Goal: Task Accomplishment & Management: Manage account settings

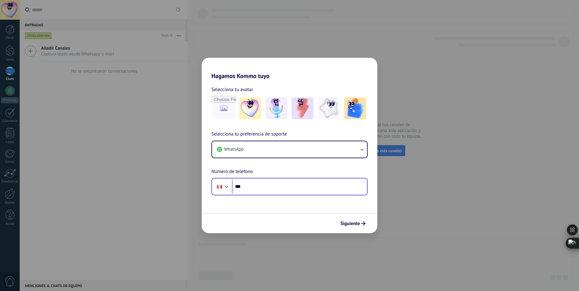
click at [264, 187] on input "***" at bounding box center [299, 187] width 135 height 14
type input "**"
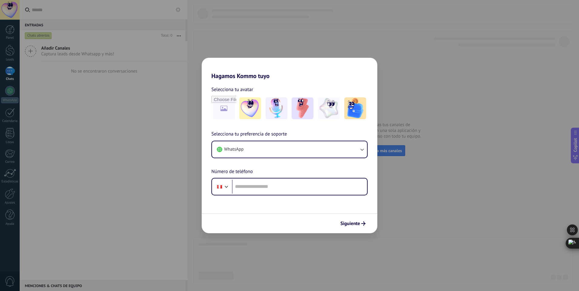
click at [451, 215] on div "Hagamos Kommo tuyo Selecciona tu avatar Selecciona tu preferencia de soporte Wh…" at bounding box center [289, 145] width 579 height 291
click at [417, 135] on div "Hagamos Kommo tuyo Selecciona tu avatar Selecciona tu preferencia de soporte Wh…" at bounding box center [289, 145] width 579 height 291
click at [360, 149] on icon "button" at bounding box center [362, 149] width 6 height 6
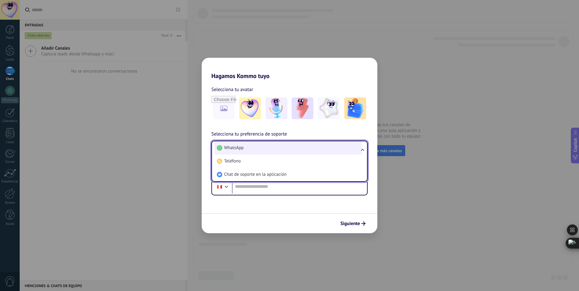
click at [276, 144] on li "WhatsApp" at bounding box center [288, 147] width 148 height 13
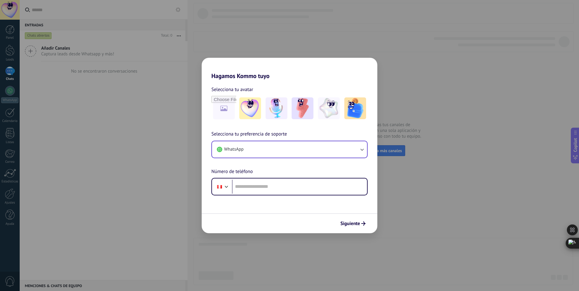
drag, startPoint x: 426, startPoint y: 119, endPoint x: 384, endPoint y: 128, distance: 43.3
click at [427, 118] on div "Hagamos Kommo tuyo Selecciona tu avatar Selecciona tu preferencia de soporte Wh…" at bounding box center [289, 145] width 579 height 291
click at [294, 42] on div "Hagamos Kommo tuyo Selecciona tu avatar Selecciona tu preferencia de soporte Wh…" at bounding box center [289, 145] width 579 height 291
click at [253, 48] on div "Hagamos Kommo tuyo Selecciona tu avatar Selecciona tu preferencia de soporte Wh…" at bounding box center [289, 145] width 579 height 291
click at [262, 186] on input "tel" at bounding box center [299, 187] width 135 height 14
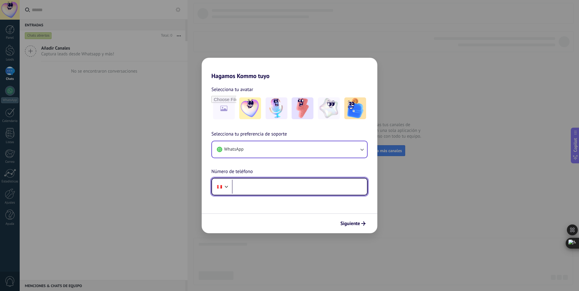
click at [262, 186] on input "tel" at bounding box center [299, 187] width 135 height 14
click at [226, 188] on div at bounding box center [226, 185] width 7 height 7
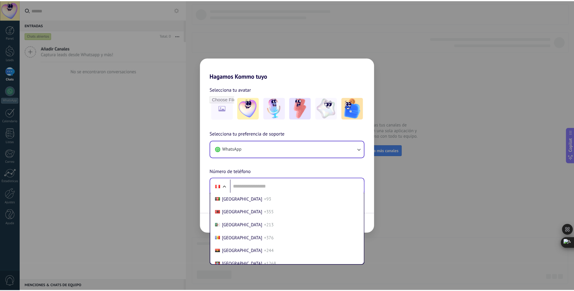
scroll to position [1866, 0]
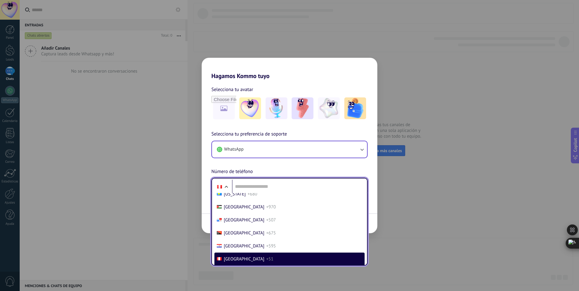
click at [231, 256] on li "Peru +51" at bounding box center [289, 259] width 150 height 13
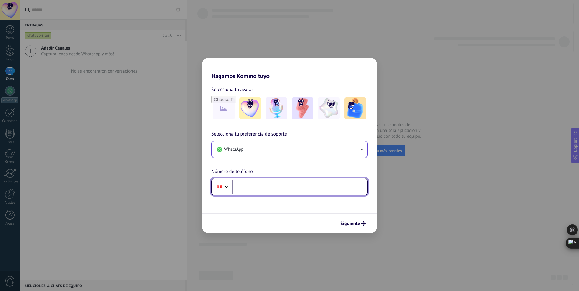
click at [259, 193] on input "tel" at bounding box center [299, 187] width 135 height 14
type input "**********"
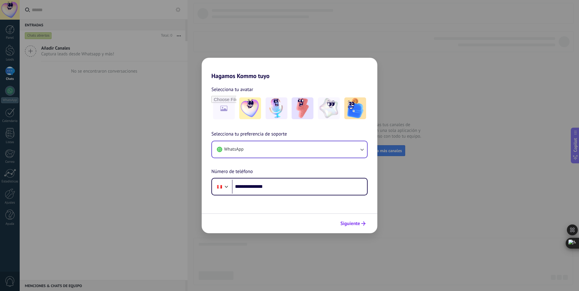
click at [353, 227] on button "Siguiente" at bounding box center [352, 224] width 31 height 10
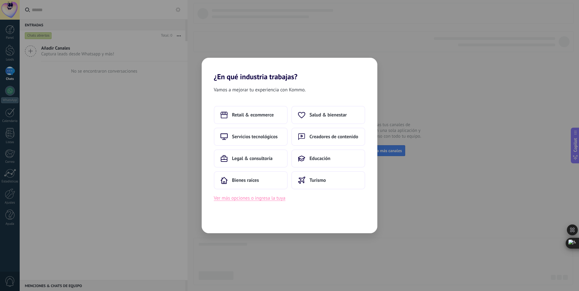
click at [239, 200] on button "Ver más opciones o ingresa la tuya" at bounding box center [249, 198] width 71 height 8
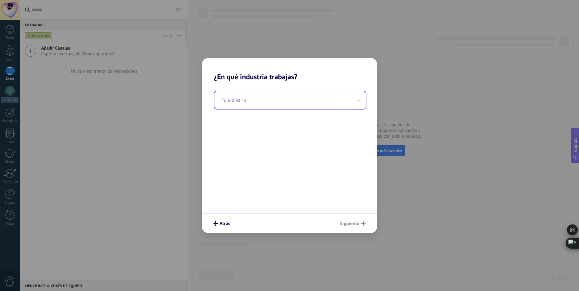
click at [264, 100] on input "text" at bounding box center [289, 100] width 151 height 18
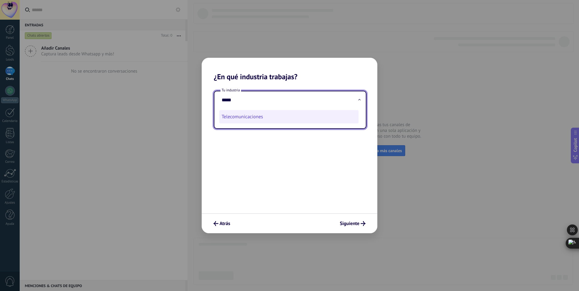
click at [241, 119] on li "Telecomunicaciones" at bounding box center [288, 116] width 139 height 13
type input "**********"
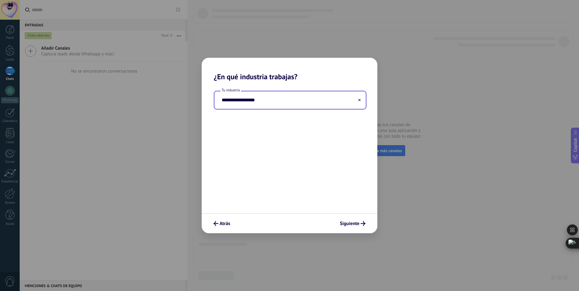
click at [353, 229] on div "Atrás Siguiente" at bounding box center [290, 223] width 176 height 20
click at [354, 228] on button "Siguiente" at bounding box center [352, 224] width 31 height 10
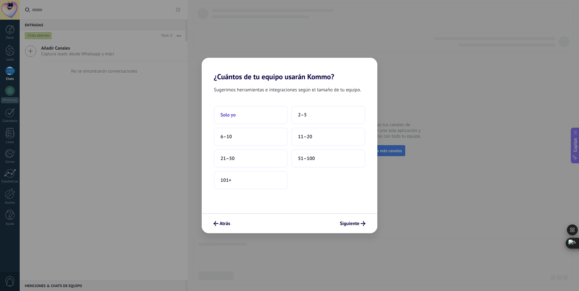
click at [233, 113] on span "Solo yo" at bounding box center [227, 115] width 15 height 6
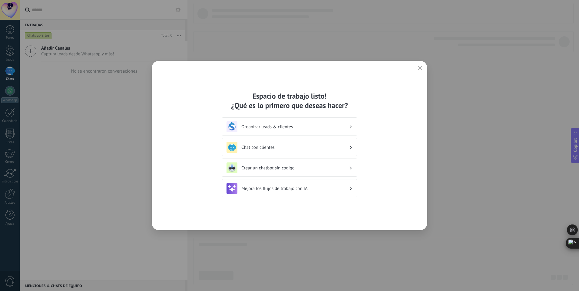
click at [339, 125] on h3 "Organizar leads & clientes" at bounding box center [294, 127] width 107 height 6
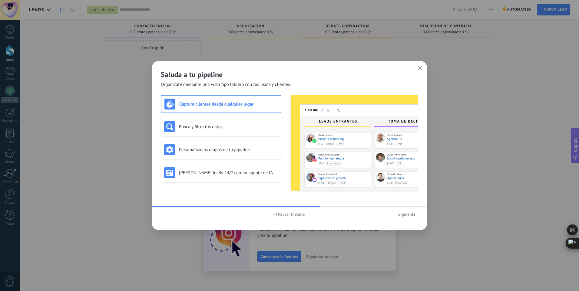
click at [286, 217] on button "Pausar historia" at bounding box center [289, 214] width 36 height 9
click at [398, 212] on span "Siguiente" at bounding box center [406, 214] width 17 height 4
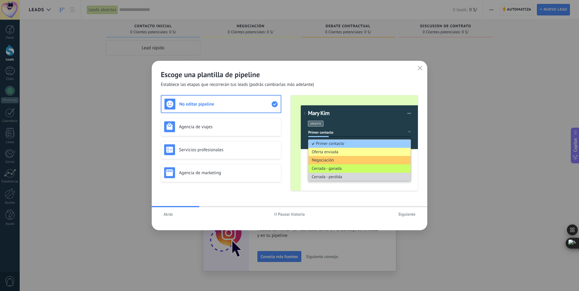
click at [403, 212] on button "Siguiente" at bounding box center [406, 214] width 23 height 9
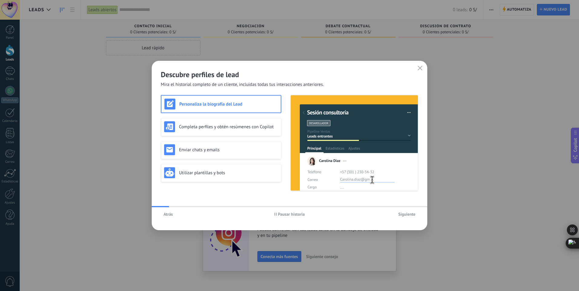
click at [403, 212] on button "Siguiente" at bounding box center [406, 214] width 23 height 9
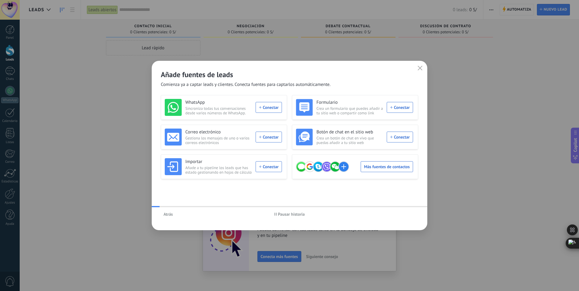
click at [403, 212] on div "Atrás Pausar historia" at bounding box center [289, 214] width 275 height 14
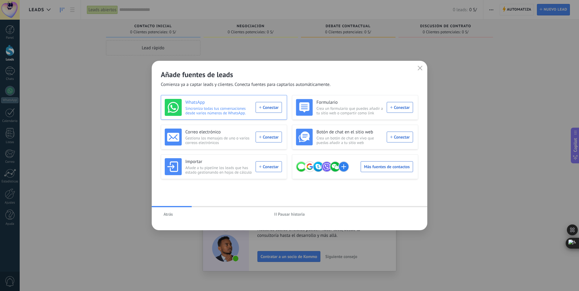
click at [275, 108] on div "WhatsApp Sincroniza todas tus conversaciones desde varios números de WhatsApp. …" at bounding box center [223, 107] width 117 height 17
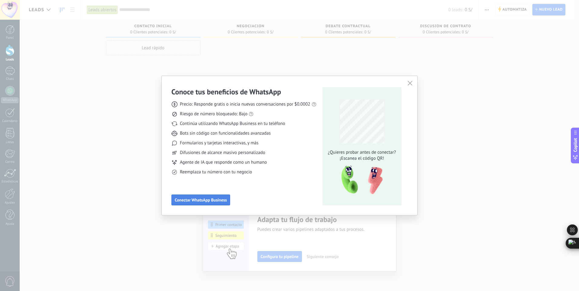
click at [208, 202] on span "Conectar WhatsApp Business" at bounding box center [201, 200] width 52 height 4
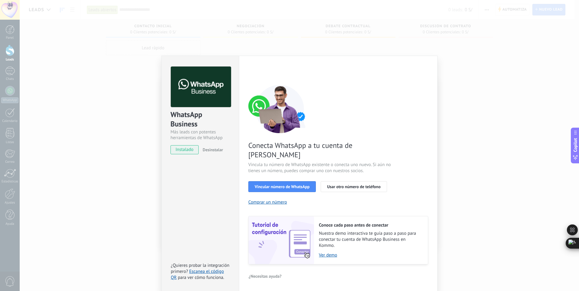
drag, startPoint x: 557, startPoint y: 118, endPoint x: 542, endPoint y: 123, distance: 15.5
click at [557, 119] on div "WhatsApp Business Más leads con potentes herramientas de WhatsApp instalado Des…" at bounding box center [299, 145] width 559 height 291
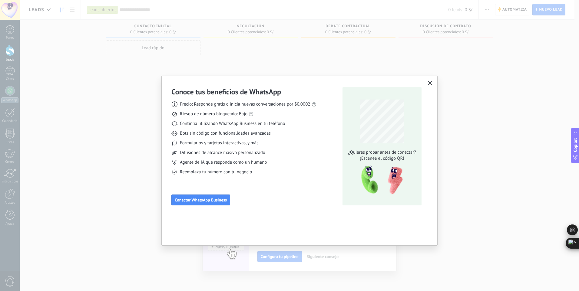
click at [432, 82] on icon "button" at bounding box center [429, 83] width 5 height 5
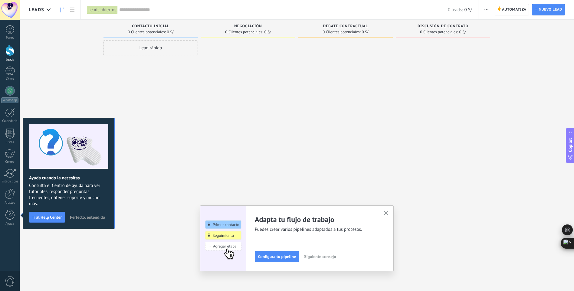
click at [388, 213] on use "button" at bounding box center [386, 213] width 5 height 5
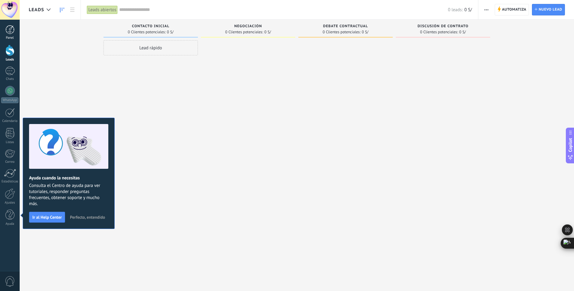
click at [9, 29] on div at bounding box center [9, 29] width 9 height 9
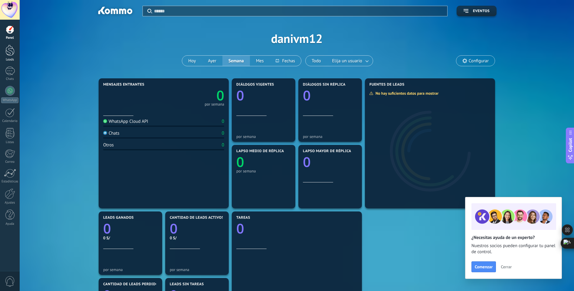
drag, startPoint x: 8, startPoint y: 55, endPoint x: 11, endPoint y: 50, distance: 5.6
click at [8, 55] on div at bounding box center [9, 50] width 9 height 11
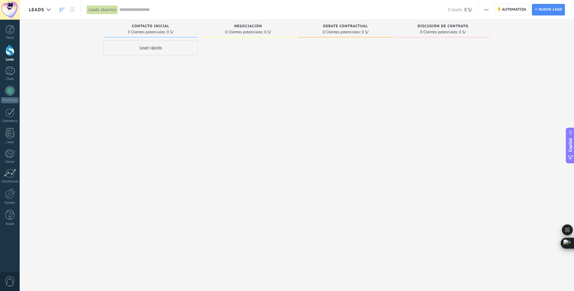
click at [253, 23] on div "Negociación 0 Clientes potenciales: 0 S/" at bounding box center [248, 29] width 94 height 18
click at [337, 30] on span "0 Clientes potenciales:" at bounding box center [342, 32] width 38 height 4
click at [359, 134] on div at bounding box center [345, 146] width 94 height 212
click at [11, 33] on div at bounding box center [9, 29] width 9 height 9
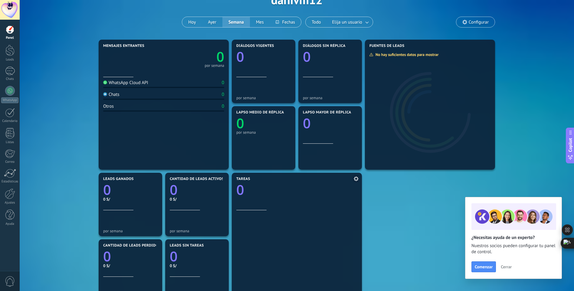
scroll to position [30, 0]
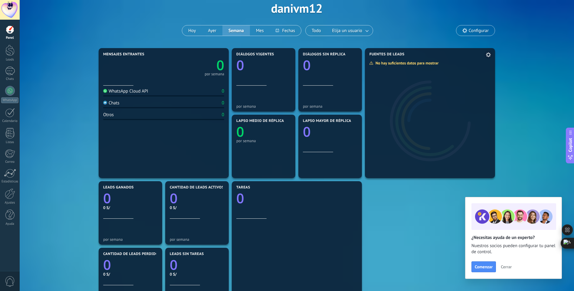
click at [424, 131] on div at bounding box center [430, 117] width 130 height 121
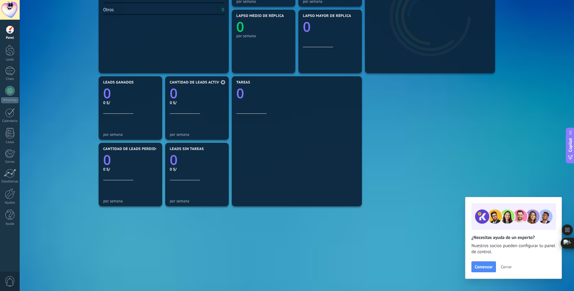
scroll to position [137, 0]
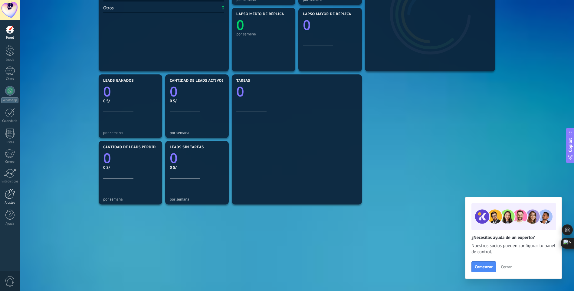
click at [13, 198] on div at bounding box center [10, 194] width 10 height 11
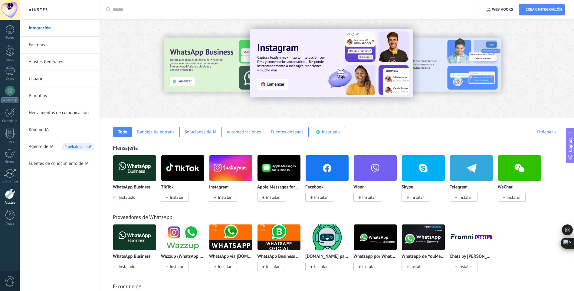
click at [324, 197] on span "Instalar" at bounding box center [321, 197] width 14 height 5
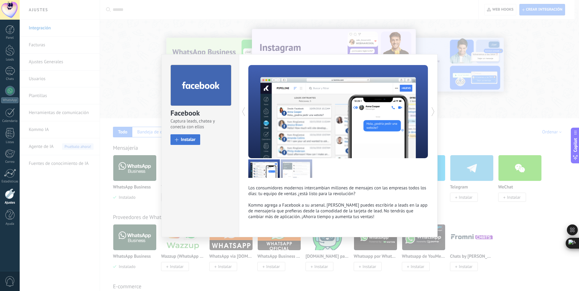
click at [182, 140] on span "Instalar" at bounding box center [188, 139] width 15 height 5
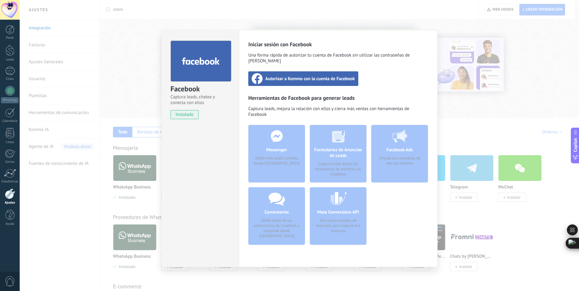
click at [492, 94] on div "Facebook Captura leads, chatea y conecta con ellos instalado Desinstalar Inicia…" at bounding box center [299, 145] width 559 height 291
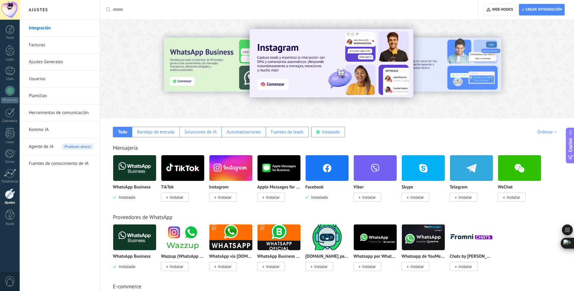
click at [326, 171] on img at bounding box center [327, 167] width 43 height 29
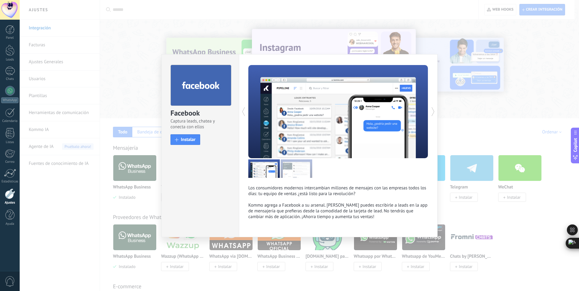
click at [224, 51] on div "Facebook Captura leads, chatea y conecta con ellos install Instalar Los consumi…" at bounding box center [299, 145] width 559 height 291
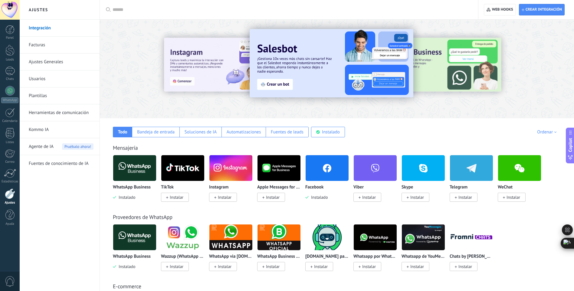
click at [36, 44] on link "Facturas" at bounding box center [61, 45] width 65 height 17
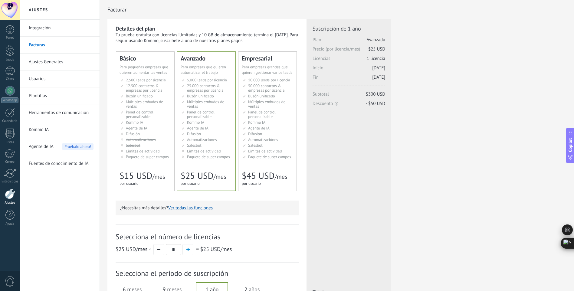
click at [144, 106] on li "Множество воронок Multiple sales pipelines Múltiples embudos de ventas Vários f…" at bounding box center [145, 104] width 51 height 9
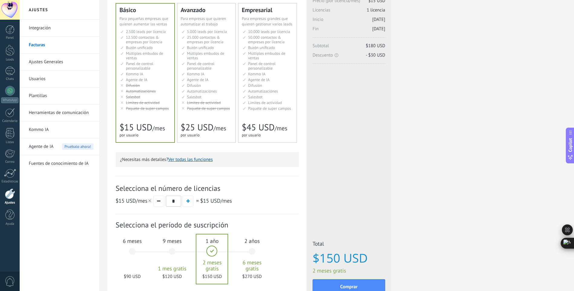
scroll to position [61, 0]
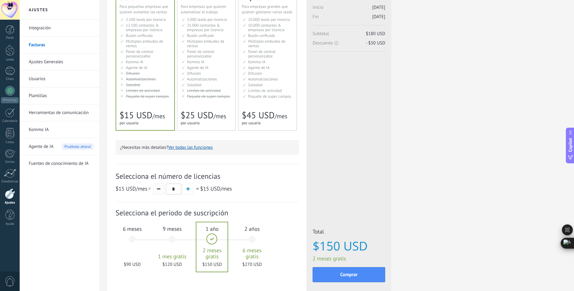
click at [156, 186] on button "button" at bounding box center [158, 189] width 11 height 11
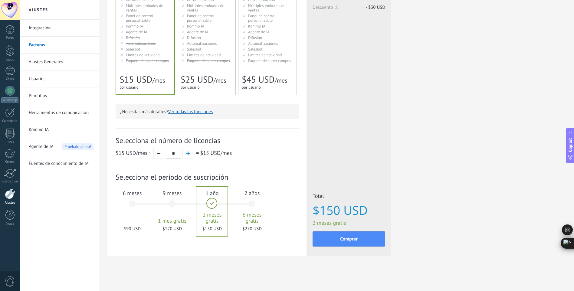
click at [138, 194] on span "6 meses" at bounding box center [132, 193] width 33 height 7
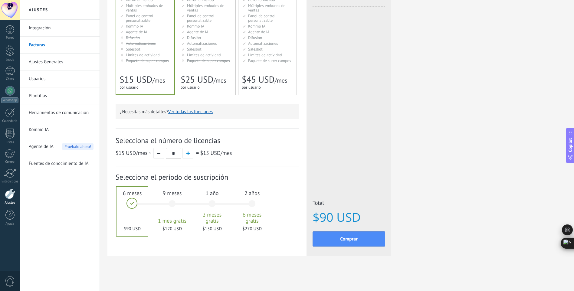
click at [136, 200] on div at bounding box center [132, 211] width 31 height 49
click at [134, 205] on div at bounding box center [132, 211] width 31 height 49
click at [251, 204] on div "2 años 6 meses gratis $270 USD" at bounding box center [252, 206] width 33 height 43
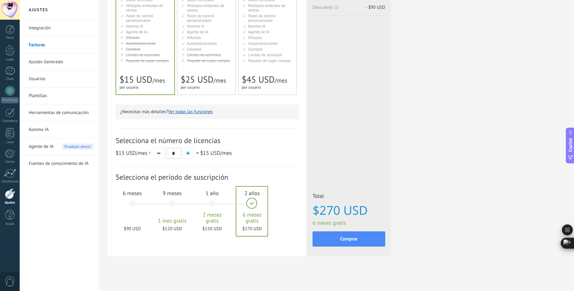
click at [216, 202] on div "1 año 2 meses gratis $150 USD" at bounding box center [212, 206] width 33 height 43
click at [176, 200] on div "9 meses 1 mes gratis $120 USD" at bounding box center [172, 206] width 33 height 43
click at [133, 205] on div "6 meses $90 USD" at bounding box center [132, 206] width 33 height 43
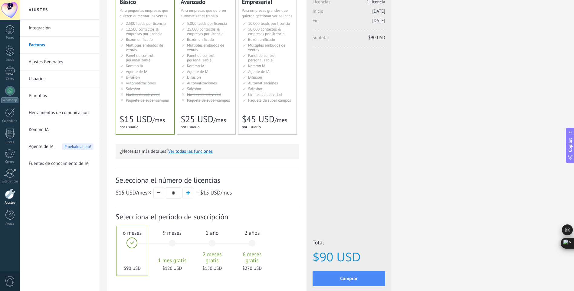
scroll to position [6, 0]
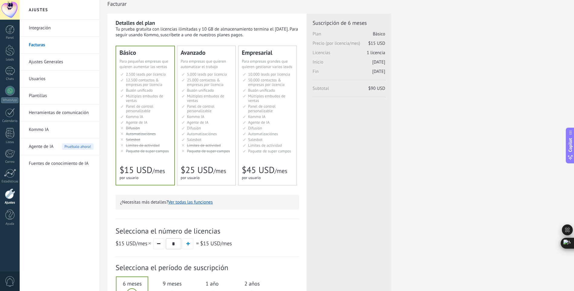
click at [140, 120] on span "Agente de IA" at bounding box center [136, 122] width 21 height 5
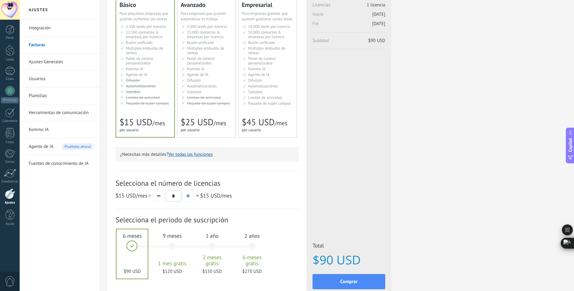
scroll to position [97, 0]
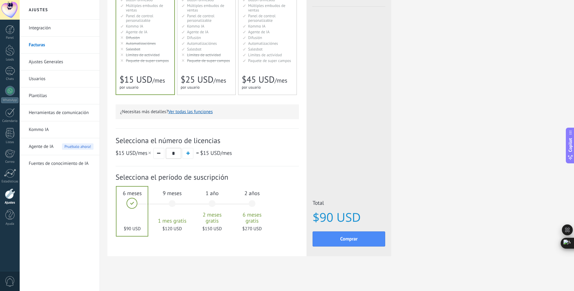
click at [157, 26] on li "Kommo AI Kommo AI Kommo IA Kommo AI Kommo IA Kommo AI Kommo AI" at bounding box center [145, 26] width 51 height 5
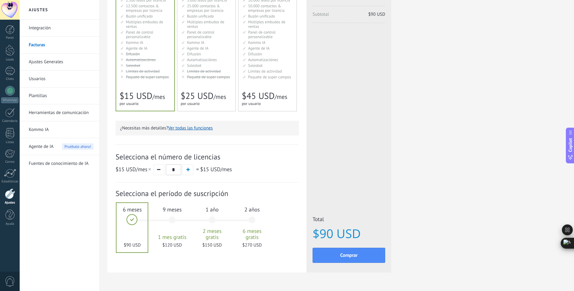
scroll to position [91, 0]
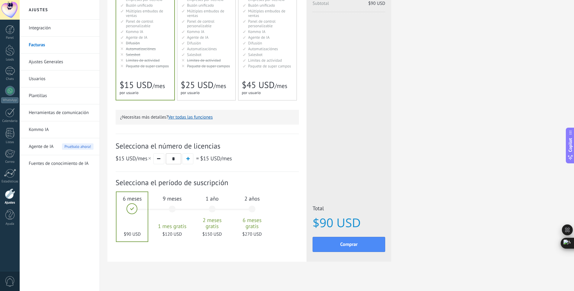
click at [217, 64] on span "Paquete de super campos" at bounding box center [208, 66] width 43 height 5
click at [265, 64] on span "Paquete de super campos" at bounding box center [269, 66] width 43 height 5
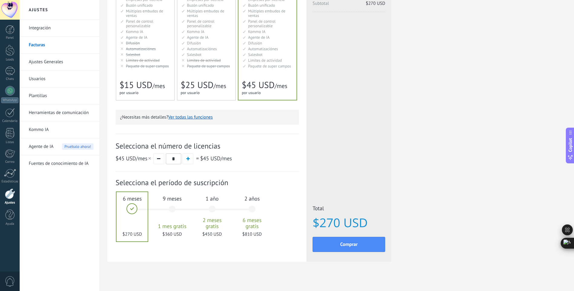
click at [205, 69] on div "5.000 сделок на место 5.000 leads per seat 5.000 leads por licencia 添加线索和联系人 5.…" at bounding box center [206, 28] width 51 height 83
click at [141, 58] on span "Límites de actividad" at bounding box center [143, 60] width 34 height 5
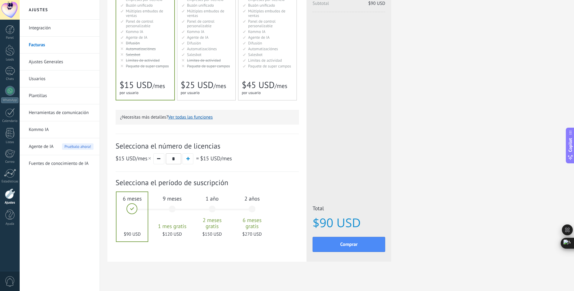
click at [141, 58] on span "Límites de actividad" at bounding box center [143, 60] width 34 height 5
click at [442, 182] on div "Detalles del plan Tu prueba gratuita con licencias ilimitadas y 10 GB de almace…" at bounding box center [336, 103] width 459 height 348
click at [201, 61] on span "Límites de actividad" at bounding box center [204, 60] width 34 height 5
click at [271, 72] on div "Empresarial Для оптимизации процессов в крупной корпорации For large businesses…" at bounding box center [267, 30] width 58 height 139
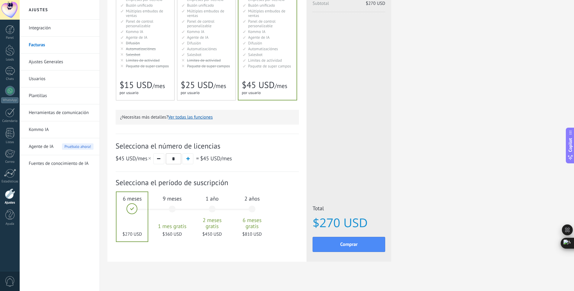
click at [196, 41] on span "Difusión" at bounding box center [194, 43] width 14 height 5
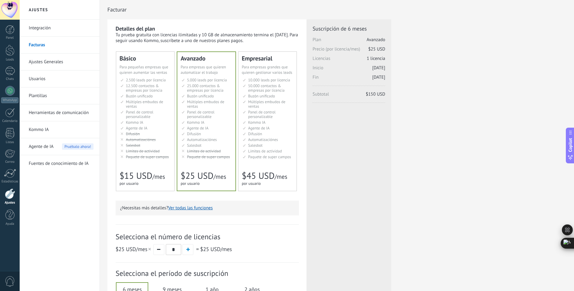
click at [153, 99] on span "Múltiples embudos de ventas" at bounding box center [144, 104] width 37 height 10
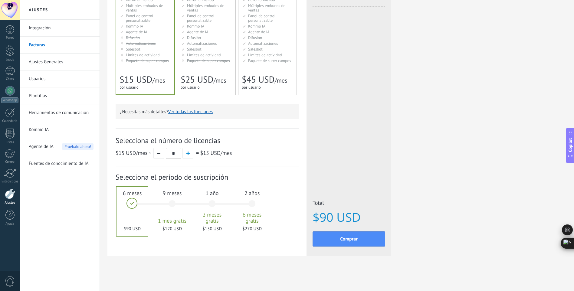
scroll to position [66, 0]
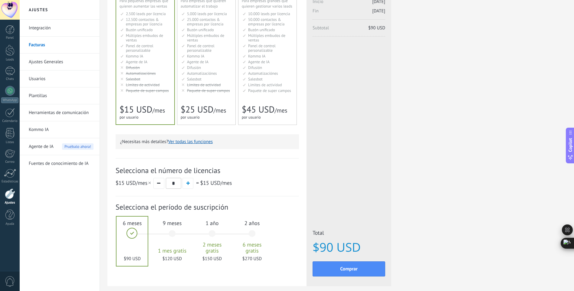
click at [44, 148] on span "Agente de IA" at bounding box center [41, 146] width 25 height 17
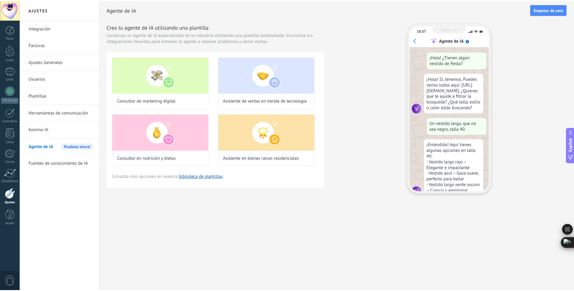
scroll to position [18, 0]
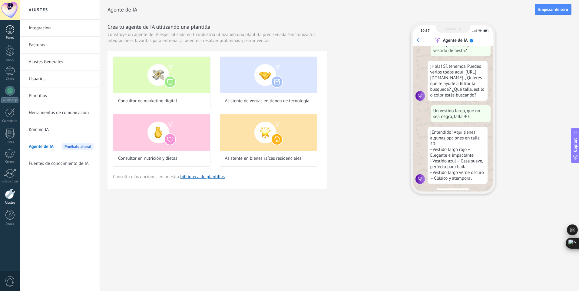
click at [10, 30] on div at bounding box center [9, 29] width 9 height 9
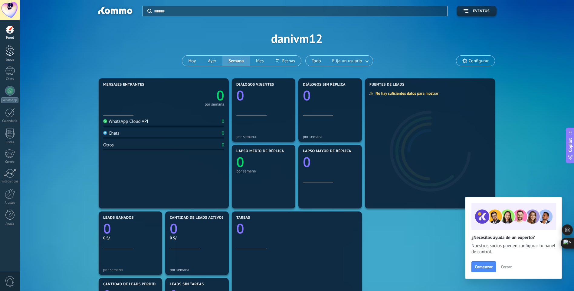
click at [11, 49] on div at bounding box center [9, 50] width 9 height 11
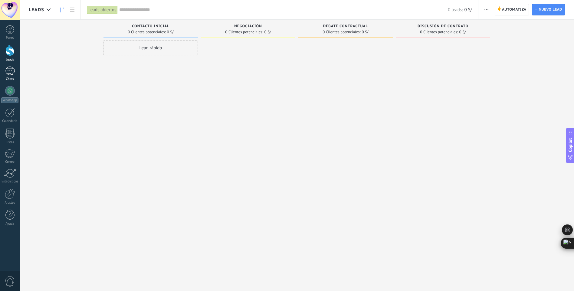
click at [13, 73] on div at bounding box center [10, 71] width 10 height 9
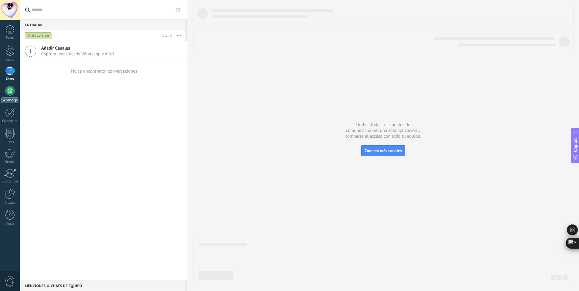
click at [10, 96] on link "WhatsApp" at bounding box center [10, 94] width 20 height 17
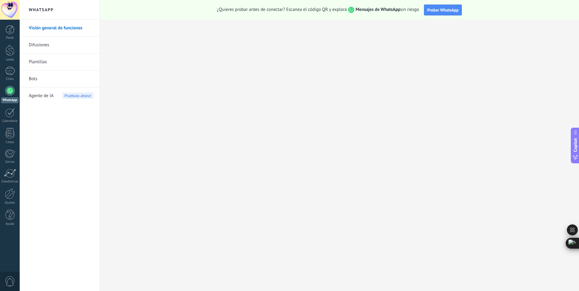
click at [8, 24] on div "Panel Leads Chats WhatsApp Clientes" at bounding box center [19, 146] width 39 height 252
click at [9, 32] on div at bounding box center [9, 29] width 9 height 9
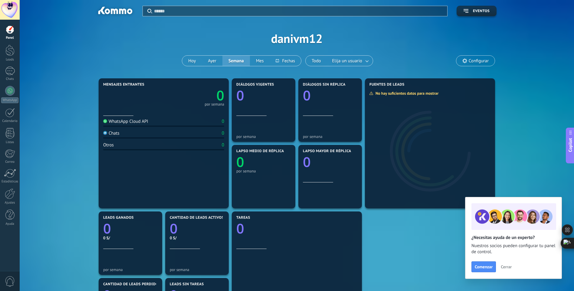
click at [474, 61] on span "Configurar" at bounding box center [479, 60] width 20 height 5
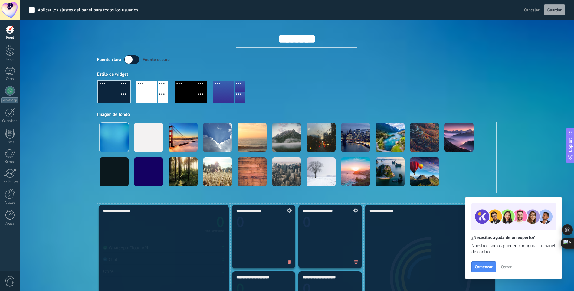
click at [186, 94] on div at bounding box center [185, 91] width 21 height 21
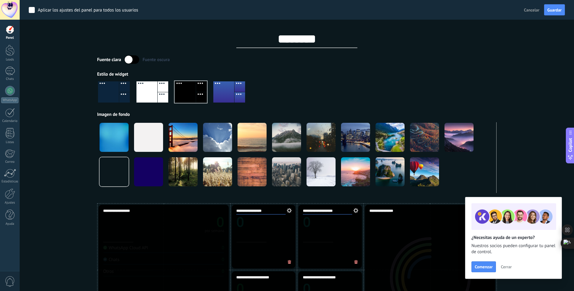
click at [150, 94] on div at bounding box center [146, 91] width 21 height 21
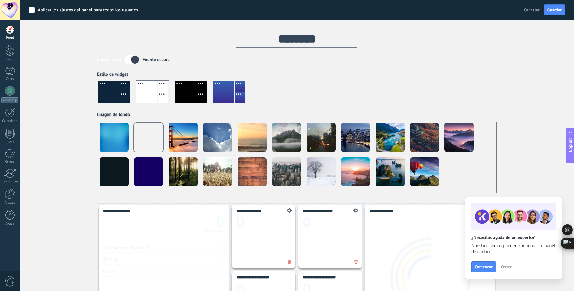
click at [115, 94] on div at bounding box center [108, 91] width 21 height 21
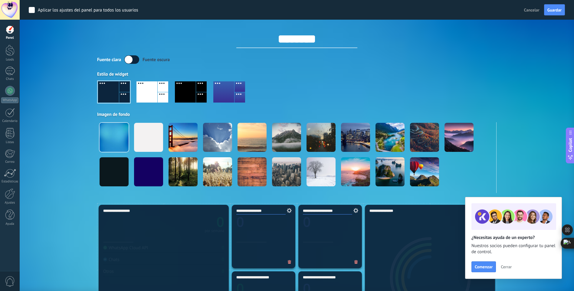
click at [231, 91] on div at bounding box center [223, 91] width 21 height 21
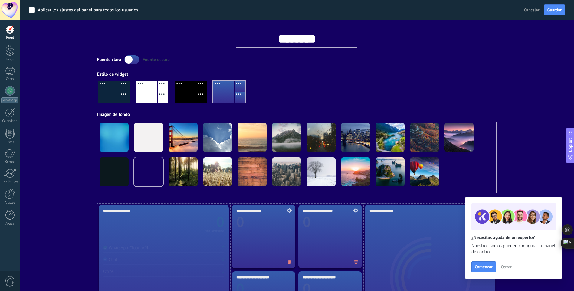
click at [200, 96] on div at bounding box center [201, 97] width 11 height 11
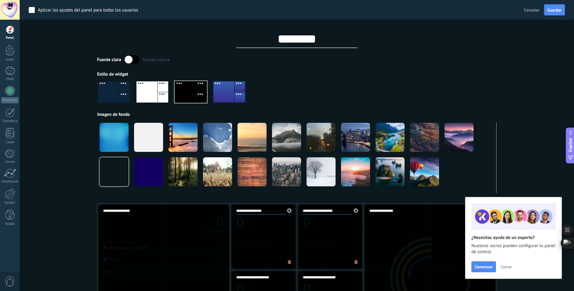
click at [145, 93] on div at bounding box center [146, 91] width 21 height 21
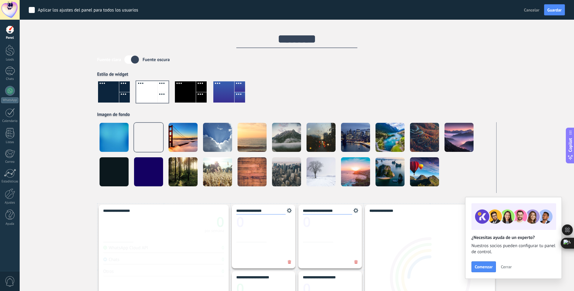
click at [109, 95] on div at bounding box center [108, 91] width 21 height 21
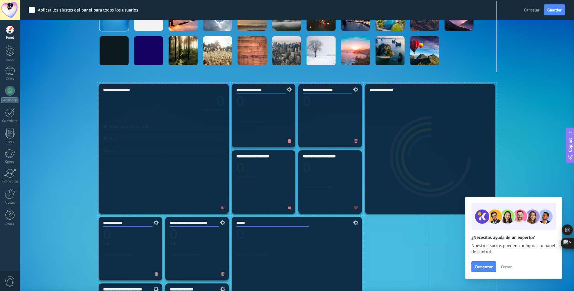
scroll to position [61, 0]
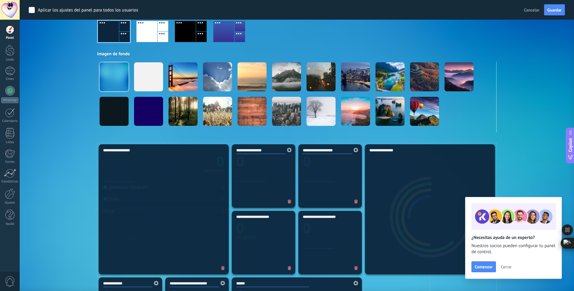
click at [424, 193] on div "**********" at bounding box center [430, 209] width 130 height 130
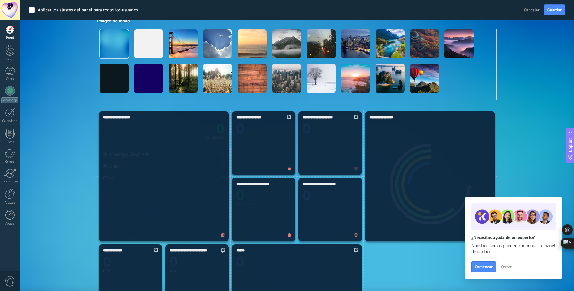
scroll to position [121, 0]
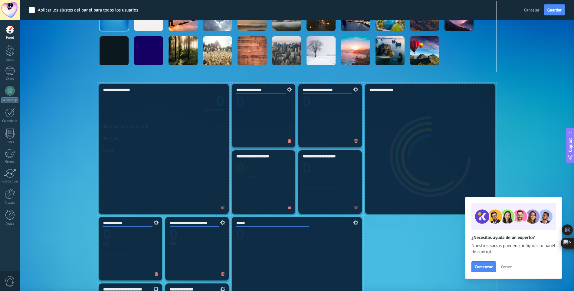
click at [429, 136] on div "**********" at bounding box center [430, 149] width 130 height 130
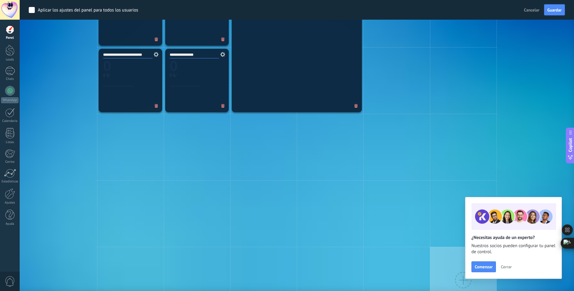
scroll to position [397, 0]
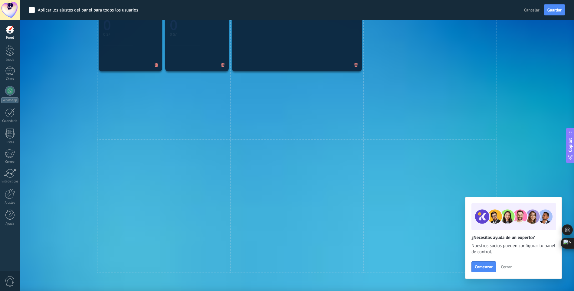
click at [511, 267] on span "Cerrar" at bounding box center [506, 267] width 11 height 4
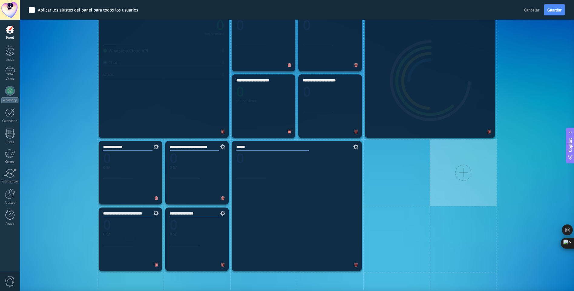
scroll to position [215, 0]
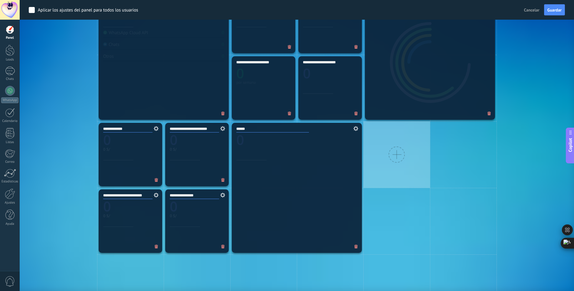
click at [390, 159] on div at bounding box center [397, 154] width 16 height 16
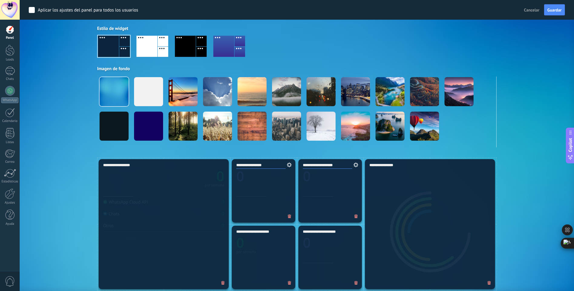
scroll to position [3, 0]
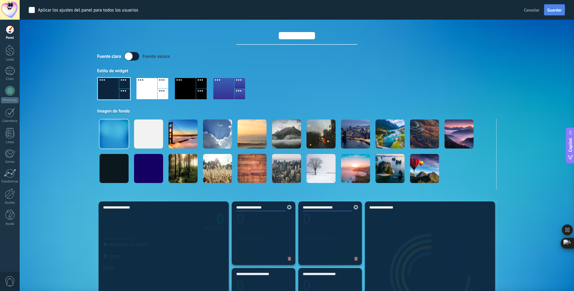
click at [559, 13] on button "Guardar" at bounding box center [554, 10] width 21 height 12
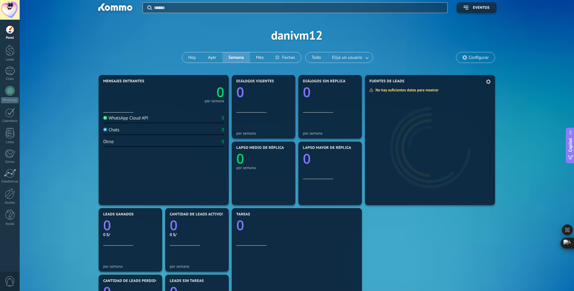
click at [490, 80] on icon at bounding box center [488, 81] width 5 height 5
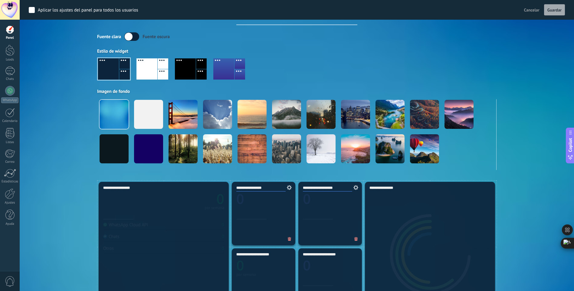
scroll to position [34, 0]
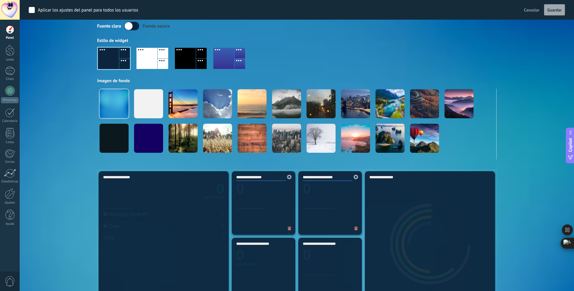
click at [556, 9] on span "Guardar" at bounding box center [554, 10] width 14 height 4
click at [12, 72] on div at bounding box center [10, 71] width 10 height 9
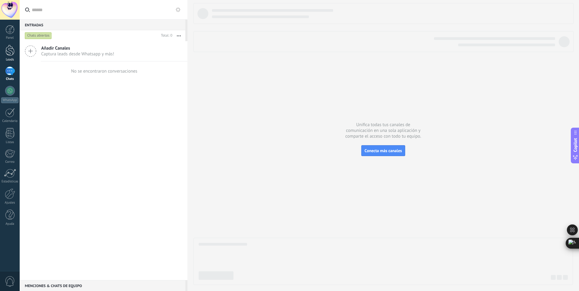
click at [12, 51] on div at bounding box center [9, 50] width 9 height 11
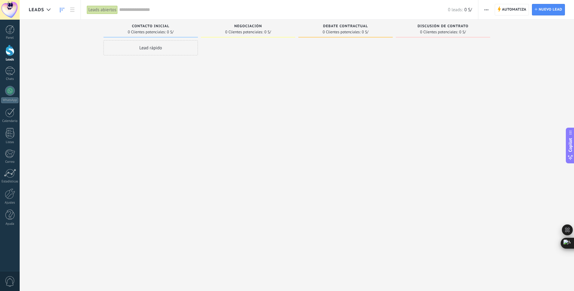
click at [9, 53] on div at bounding box center [9, 50] width 9 height 11
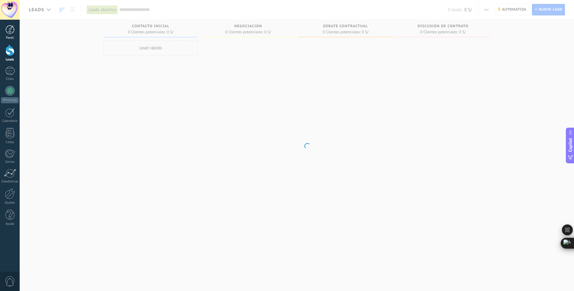
click at [13, 33] on div at bounding box center [9, 29] width 9 height 9
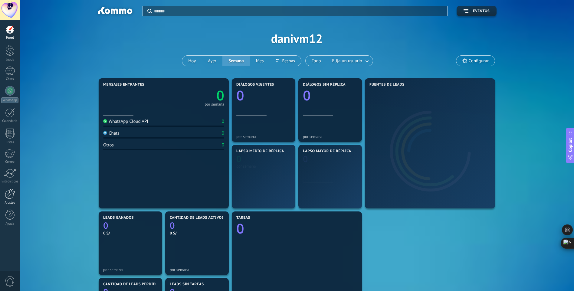
click at [4, 194] on link "Ajustes" at bounding box center [10, 197] width 20 height 16
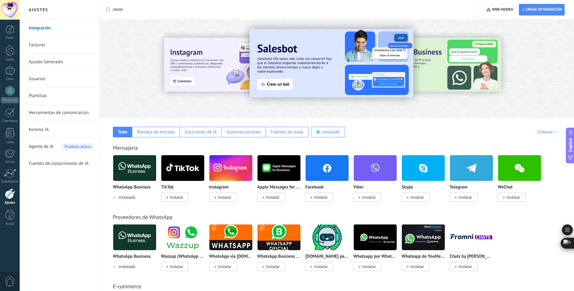
click at [224, 165] on img at bounding box center [230, 167] width 43 height 29
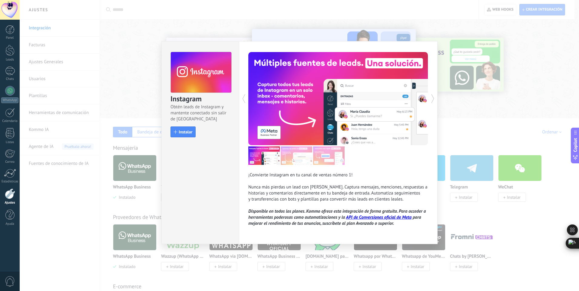
click at [445, 18] on div "Instagram Obtén leads de Instagram y mantente conectado sin salir de Kommo Inst…" at bounding box center [299, 145] width 559 height 291
